Goal: Task Accomplishment & Management: Manage account settings

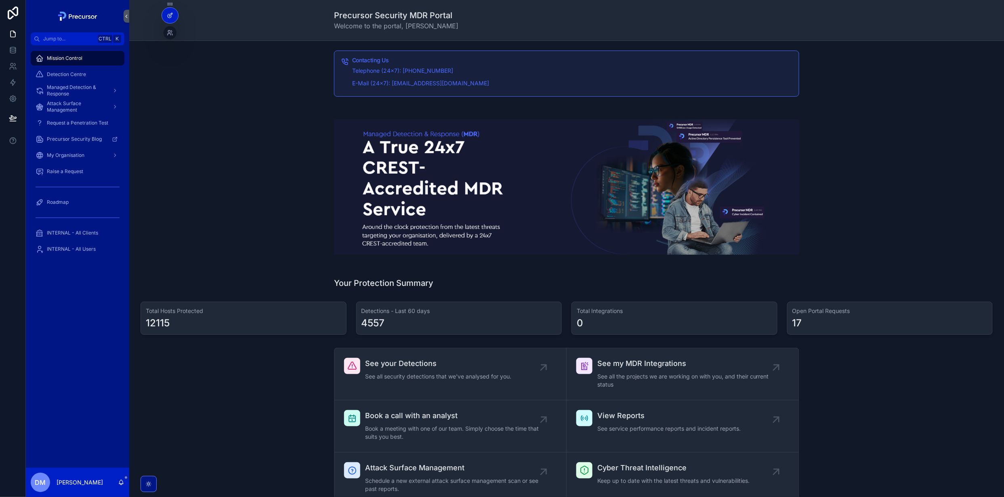
click at [172, 17] on icon at bounding box center [170, 15] width 6 height 6
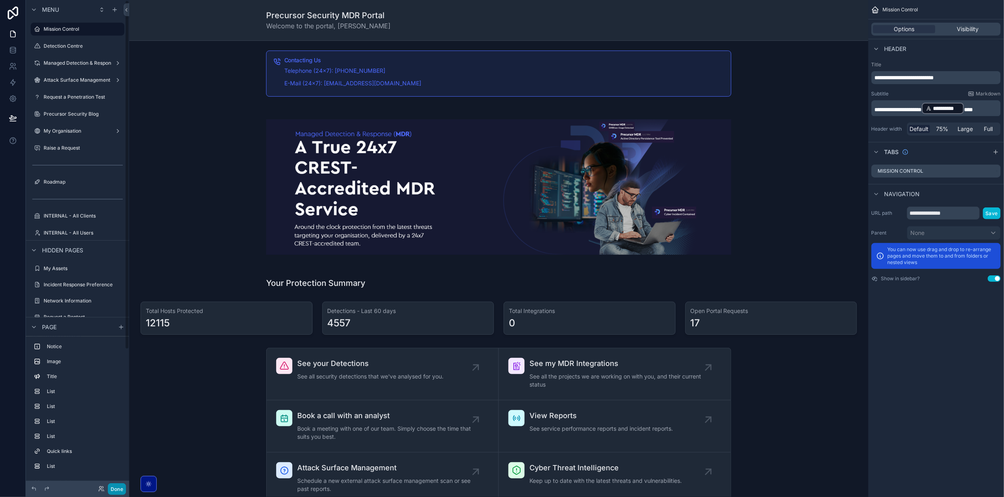
click at [118, 487] on button "Done" at bounding box center [117, 489] width 18 height 12
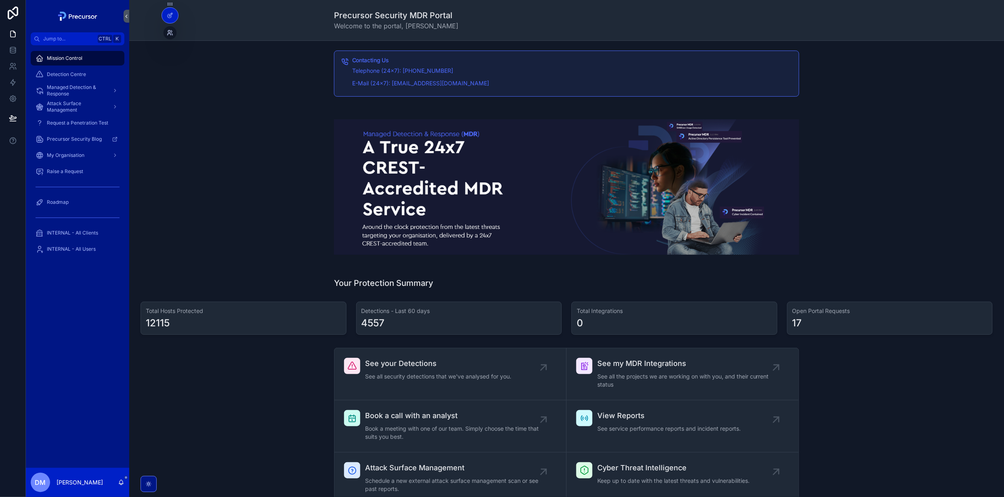
click at [167, 34] on icon at bounding box center [170, 32] width 6 height 6
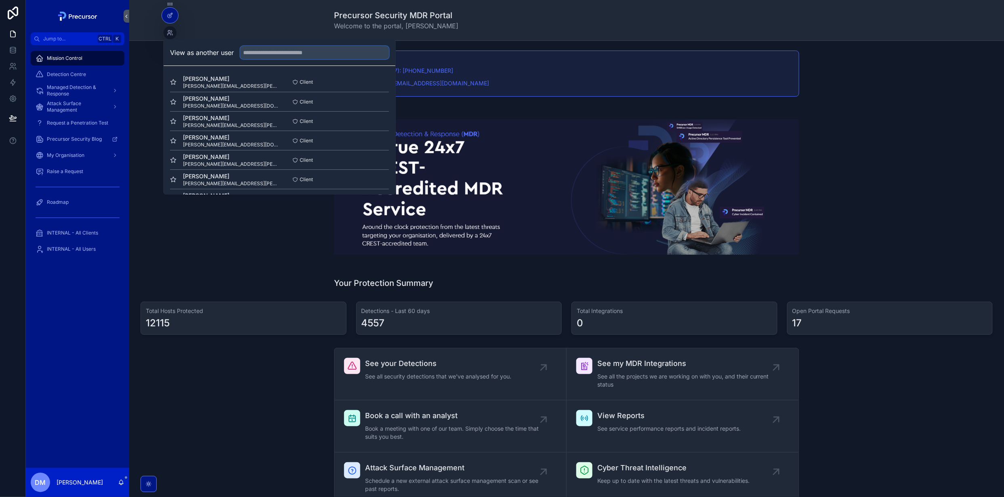
click at [332, 55] on input "text" at bounding box center [314, 52] width 149 height 13
type input "****"
click at [375, 81] on button "Select" at bounding box center [378, 82] width 21 height 12
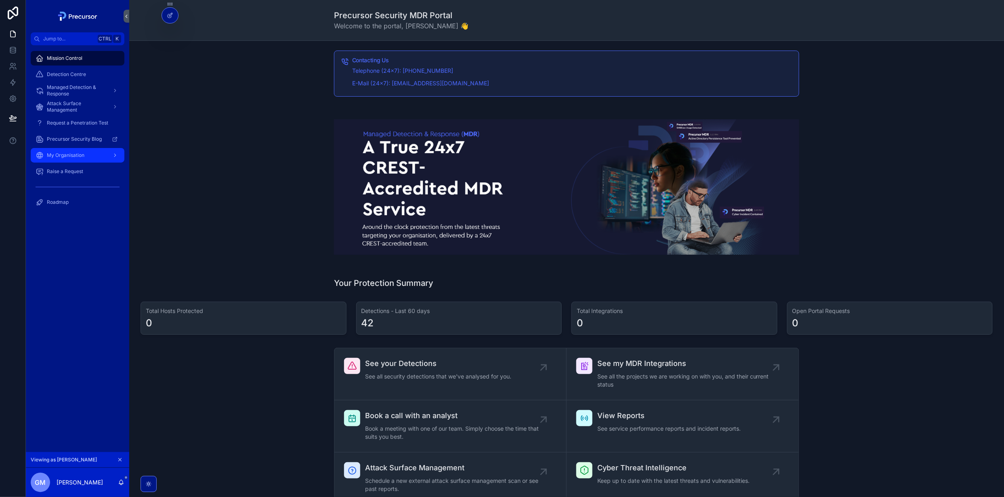
click at [65, 151] on div "My Organisation" at bounding box center [78, 155] width 84 height 13
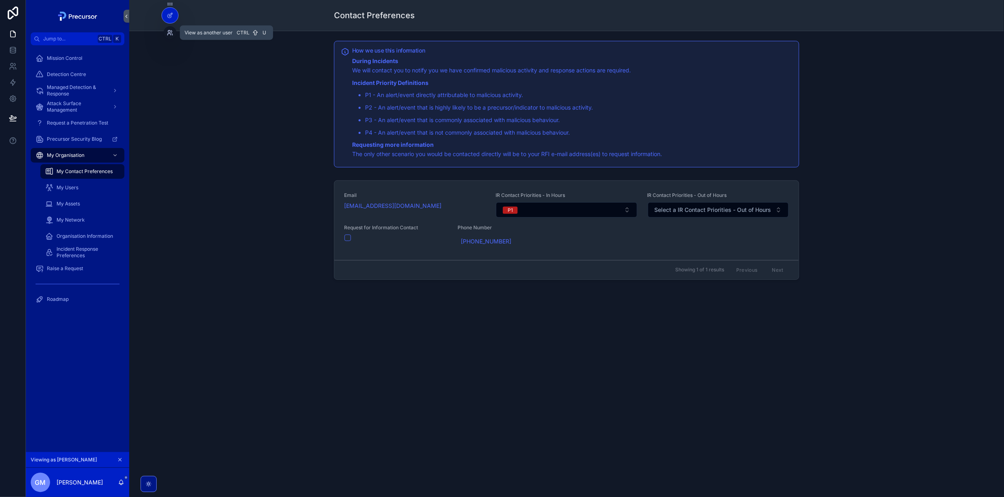
click at [172, 34] on icon at bounding box center [172, 35] width 1 height 2
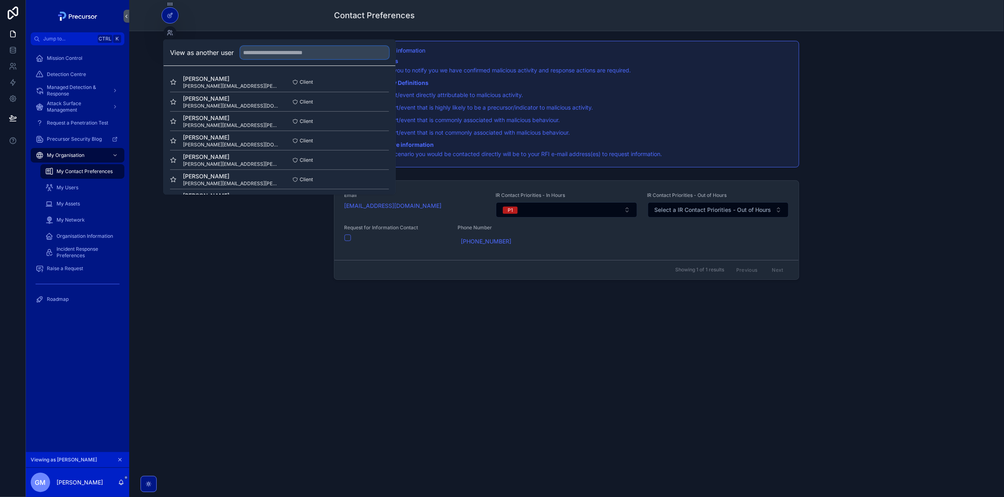
click at [276, 51] on input "text" at bounding box center [314, 52] width 149 height 13
type input "****"
click at [370, 100] on button "Select" at bounding box center [378, 102] width 21 height 12
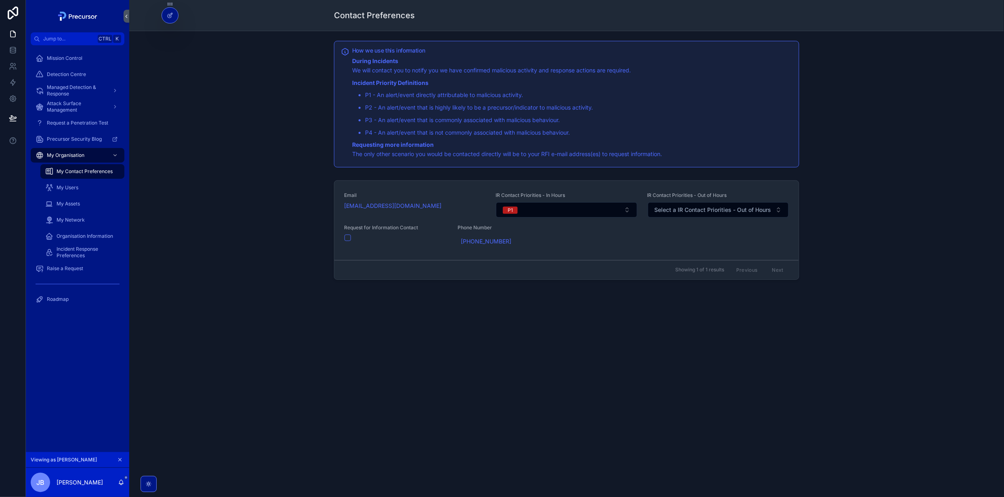
click at [503, 363] on div "Contact Preferences How we use this information During Incidents We will contac…" at bounding box center [566, 248] width 875 height 497
click at [171, 34] on icon at bounding box center [169, 35] width 3 height 2
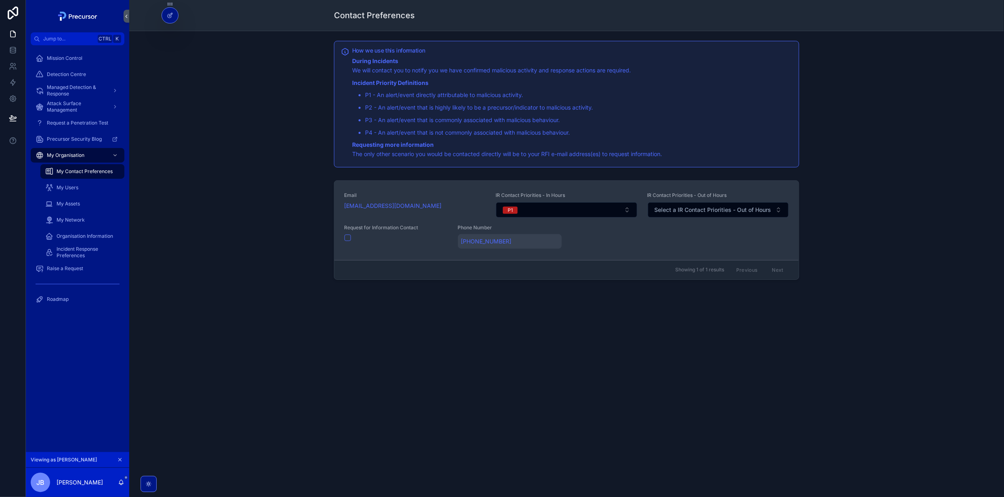
drag, startPoint x: 519, startPoint y: 241, endPoint x: 460, endPoint y: 244, distance: 59.1
click at [460, 244] on div "[PHONE_NUMBER]" at bounding box center [510, 241] width 104 height 15
drag, startPoint x: 521, startPoint y: 255, endPoint x: 453, endPoint y: 252, distance: 68.3
click at [453, 252] on div "Jump to... Ctrl K Mission Control Detection Centre Managed Detection & Response…" at bounding box center [515, 248] width 979 height 497
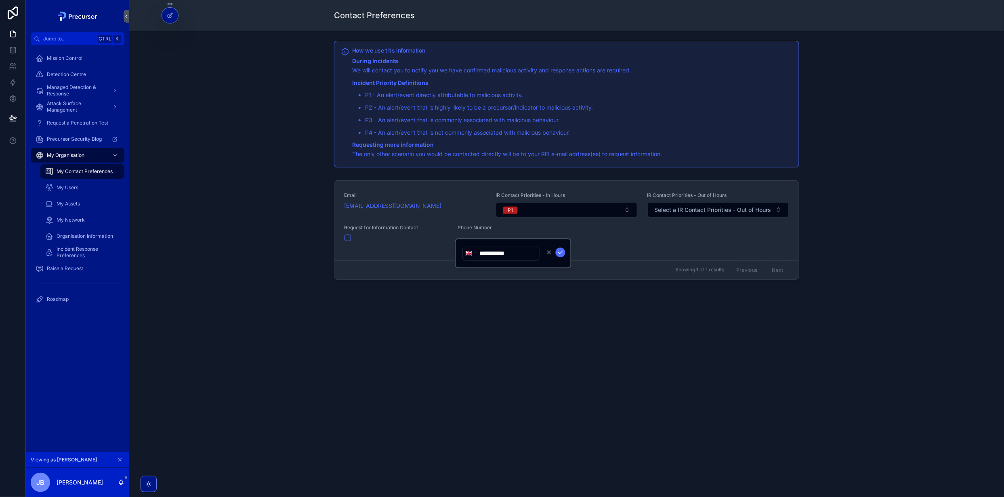
click at [499, 253] on input "**********" at bounding box center [507, 252] width 64 height 11
click at [569, 301] on div "How we use this information During Incidents We will contact you to notify you …" at bounding box center [566, 184] width 875 height 307
click at [168, 34] on icon at bounding box center [170, 32] width 6 height 6
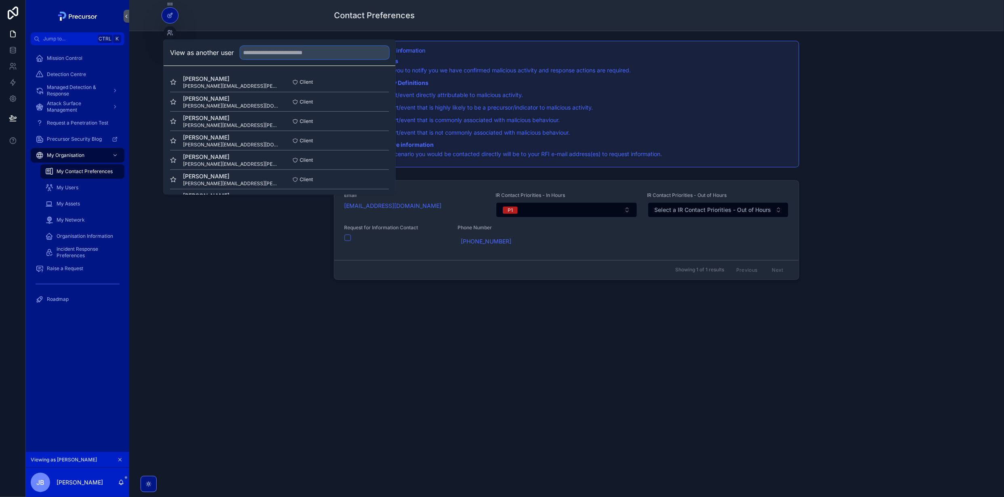
click at [318, 55] on input "text" at bounding box center [314, 52] width 149 height 13
click at [561, 402] on div "Contact Preferences How we use this information During Incidents We will contac…" at bounding box center [566, 248] width 875 height 497
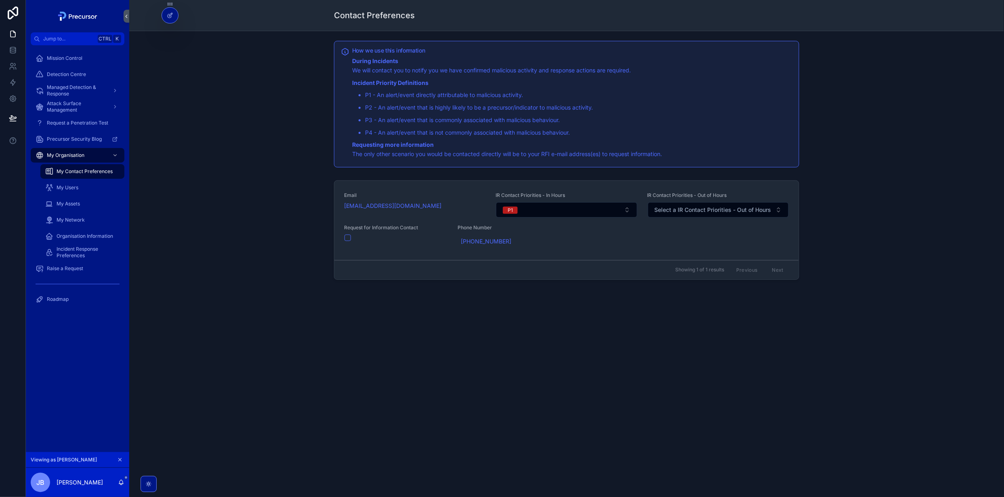
click at [281, 183] on div "Email [EMAIL_ADDRESS][DOMAIN_NAME] IR Contact Priorities - In Hours P1 IR Conta…" at bounding box center [567, 231] width 862 height 109
